Goal: Entertainment & Leisure: Browse casually

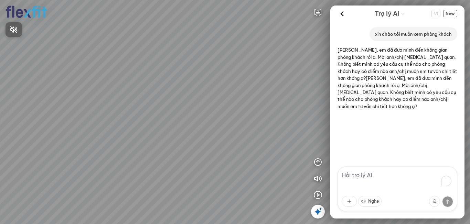
click at [319, 11] on div at bounding box center [235, 112] width 470 height 224
click at [319, 11] on icon "button" at bounding box center [318, 12] width 8 height 8
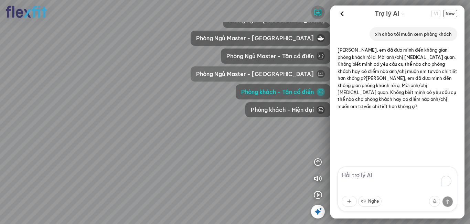
scroll to position [206, 0]
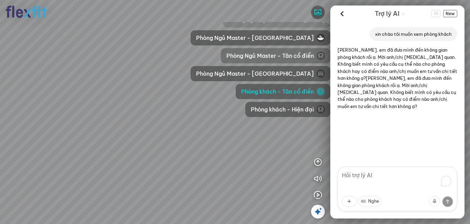
click at [268, 57] on span "Phòng Ngủ Master - Tân cổ điển" at bounding box center [269, 56] width 87 height 8
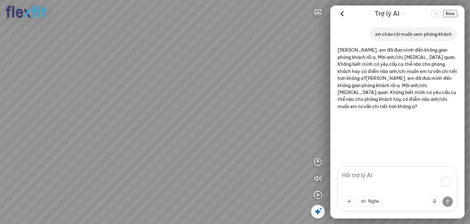
drag, startPoint x: 237, startPoint y: 95, endPoint x: 210, endPoint y: 95, distance: 26.5
click at [210, 95] on div at bounding box center [235, 112] width 470 height 224
drag, startPoint x: 234, startPoint y: 95, endPoint x: 200, endPoint y: 95, distance: 34.1
click at [200, 95] on div at bounding box center [235, 112] width 470 height 224
drag, startPoint x: 216, startPoint y: 89, endPoint x: 184, endPoint y: 97, distance: 33.0
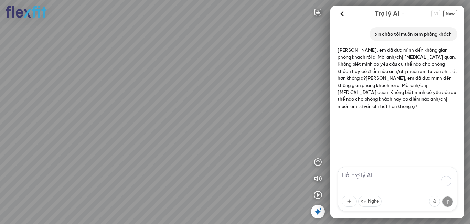
click at [184, 97] on div at bounding box center [235, 112] width 470 height 224
drag, startPoint x: 209, startPoint y: 97, endPoint x: 206, endPoint y: 89, distance: 8.3
click at [206, 89] on div at bounding box center [235, 112] width 470 height 224
drag, startPoint x: 206, startPoint y: 89, endPoint x: 221, endPoint y: 75, distance: 20.7
click at [221, 75] on div at bounding box center [235, 112] width 470 height 224
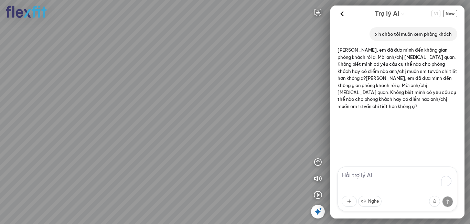
drag, startPoint x: 177, startPoint y: 129, endPoint x: 233, endPoint y: 122, distance: 56.1
click at [233, 122] on div at bounding box center [235, 112] width 470 height 224
drag, startPoint x: 221, startPoint y: 98, endPoint x: 248, endPoint y: 92, distance: 27.9
click at [248, 92] on div at bounding box center [235, 112] width 470 height 224
drag, startPoint x: 164, startPoint y: 100, endPoint x: 245, endPoint y: 100, distance: 80.9
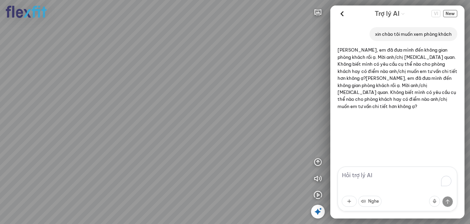
click at [236, 100] on div at bounding box center [235, 112] width 470 height 224
drag, startPoint x: 185, startPoint y: 94, endPoint x: 220, endPoint y: 95, distance: 34.4
click at [218, 95] on div at bounding box center [235, 112] width 470 height 224
drag, startPoint x: 169, startPoint y: 93, endPoint x: 220, endPoint y: 91, distance: 51.3
click at [213, 91] on div at bounding box center [235, 112] width 470 height 224
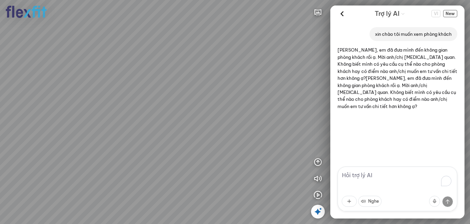
drag, startPoint x: 208, startPoint y: 81, endPoint x: 83, endPoint y: 98, distance: 126.0
click at [83, 98] on div at bounding box center [235, 112] width 470 height 224
drag, startPoint x: 162, startPoint y: 97, endPoint x: 260, endPoint y: 96, distance: 98.4
click at [246, 96] on div at bounding box center [235, 112] width 470 height 224
drag, startPoint x: 175, startPoint y: 96, endPoint x: 252, endPoint y: 98, distance: 77.1
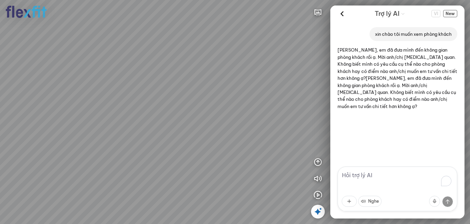
click at [242, 96] on div at bounding box center [235, 112] width 470 height 224
click at [317, 212] on icon at bounding box center [318, 211] width 8 height 8
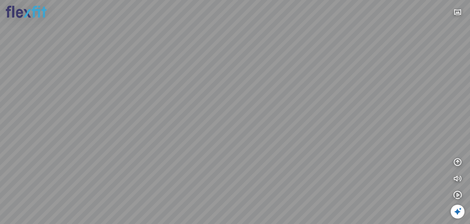
drag, startPoint x: 217, startPoint y: 114, endPoint x: 152, endPoint y: 105, distance: 66.2
click at [152, 106] on div at bounding box center [235, 112] width 470 height 224
drag, startPoint x: 211, startPoint y: 101, endPoint x: 117, endPoint y: 102, distance: 94.6
click at [117, 102] on div at bounding box center [235, 112] width 470 height 224
drag, startPoint x: 229, startPoint y: 101, endPoint x: 187, endPoint y: 107, distance: 42.1
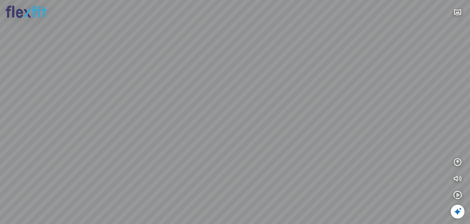
click at [187, 109] on div at bounding box center [235, 112] width 470 height 224
drag, startPoint x: 261, startPoint y: 107, endPoint x: 191, endPoint y: 119, distance: 70.9
click at [191, 119] on div at bounding box center [235, 112] width 470 height 224
click at [460, 161] on icon "button" at bounding box center [458, 162] width 8 height 8
click at [435, 193] on button "button" at bounding box center [439, 195] width 14 height 14
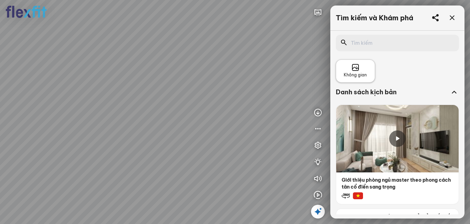
click at [356, 73] on span "Không gian" at bounding box center [355, 75] width 23 height 7
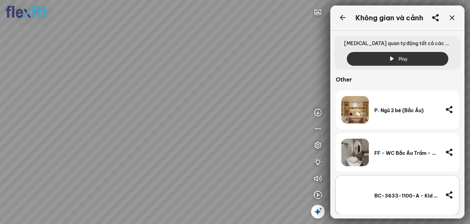
scroll to position [2052, 0]
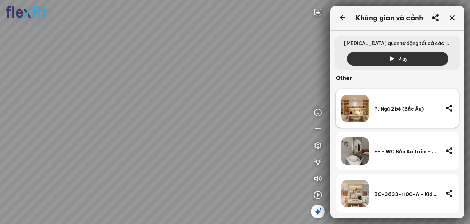
click at [393, 111] on div "P. Ngủ 2 bé (Bắc Âu)" at bounding box center [406, 109] width 65 height 6
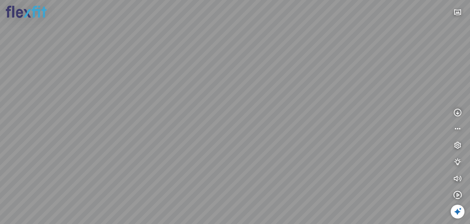
drag, startPoint x: 287, startPoint y: 126, endPoint x: 50, endPoint y: 88, distance: 239.3
click at [50, 88] on div at bounding box center [235, 112] width 470 height 224
drag, startPoint x: 194, startPoint y: 109, endPoint x: 74, endPoint y: 111, distance: 120.1
click at [74, 111] on div at bounding box center [235, 112] width 470 height 224
drag, startPoint x: 242, startPoint y: 150, endPoint x: 5, endPoint y: 80, distance: 247.3
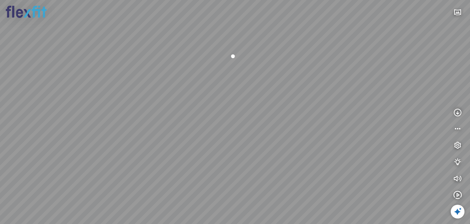
click at [2, 79] on div at bounding box center [235, 112] width 470 height 224
drag, startPoint x: 136, startPoint y: 98, endPoint x: 0, endPoint y: 78, distance: 137.7
click at [0, 78] on div at bounding box center [235, 112] width 470 height 224
drag, startPoint x: 223, startPoint y: 93, endPoint x: 195, endPoint y: 157, distance: 69.9
click at [195, 158] on div at bounding box center [235, 112] width 470 height 224
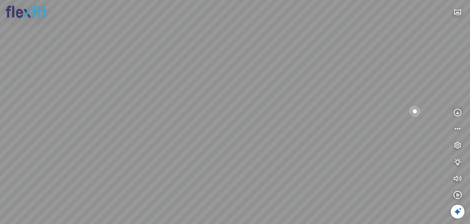
drag, startPoint x: 329, startPoint y: 66, endPoint x: 225, endPoint y: 143, distance: 129.4
click at [225, 143] on div at bounding box center [235, 112] width 470 height 224
drag, startPoint x: 260, startPoint y: 83, endPoint x: 306, endPoint y: 147, distance: 78.3
click at [306, 147] on div at bounding box center [235, 112] width 470 height 224
drag, startPoint x: 175, startPoint y: 126, endPoint x: 318, endPoint y: 129, distance: 143.5
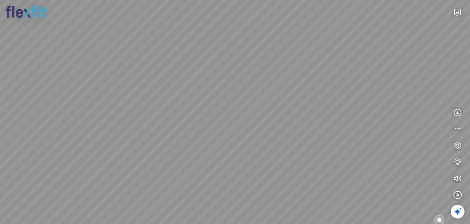
click at [303, 129] on div at bounding box center [235, 112] width 470 height 224
drag, startPoint x: 182, startPoint y: 63, endPoint x: 262, endPoint y: 72, distance: 80.6
click at [262, 72] on div at bounding box center [235, 112] width 470 height 224
drag, startPoint x: 275, startPoint y: 111, endPoint x: 343, endPoint y: 192, distance: 105.7
click at [343, 194] on div at bounding box center [235, 112] width 470 height 224
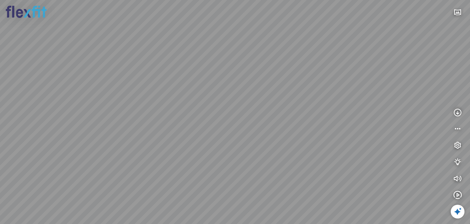
drag, startPoint x: 268, startPoint y: 158, endPoint x: 286, endPoint y: 62, distance: 98.0
click at [286, 62] on div at bounding box center [235, 112] width 470 height 224
drag, startPoint x: 281, startPoint y: 130, endPoint x: 194, endPoint y: 130, distance: 86.4
click at [194, 130] on div at bounding box center [235, 112] width 470 height 224
drag, startPoint x: 283, startPoint y: 145, endPoint x: 301, endPoint y: 39, distance: 107.2
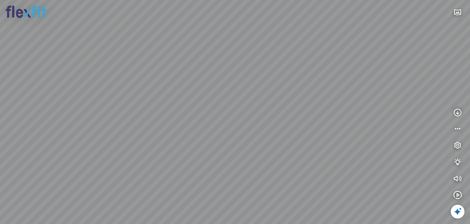
click at [299, 42] on div at bounding box center [235, 112] width 470 height 224
drag, startPoint x: 311, startPoint y: 96, endPoint x: 338, endPoint y: 77, distance: 33.0
click at [330, 79] on div at bounding box center [235, 112] width 470 height 224
drag, startPoint x: 348, startPoint y: 133, endPoint x: 346, endPoint y: 140, distance: 7.4
click at [346, 140] on div at bounding box center [235, 112] width 470 height 224
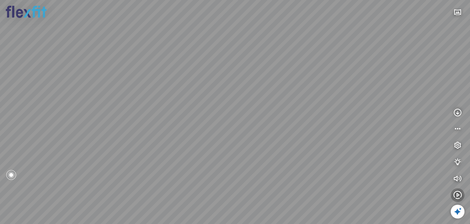
click at [455, 195] on icon "button" at bounding box center [458, 195] width 8 height 8
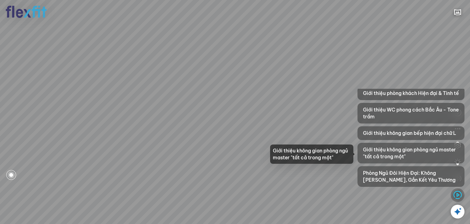
scroll to position [173, 0]
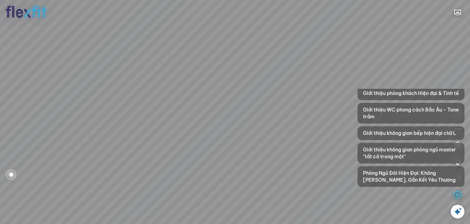
drag, startPoint x: 222, startPoint y: 119, endPoint x: 266, endPoint y: 99, distance: 48.0
click at [266, 99] on div at bounding box center [235, 112] width 470 height 224
drag, startPoint x: 233, startPoint y: 70, endPoint x: 265, endPoint y: 121, distance: 60.3
click at [267, 123] on div at bounding box center [235, 112] width 470 height 224
drag, startPoint x: 248, startPoint y: 115, endPoint x: 293, endPoint y: 115, distance: 44.7
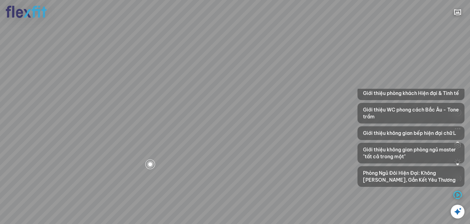
click at [293, 115] on div at bounding box center [235, 112] width 470 height 224
